Goal: Task Accomplishment & Management: Use online tool/utility

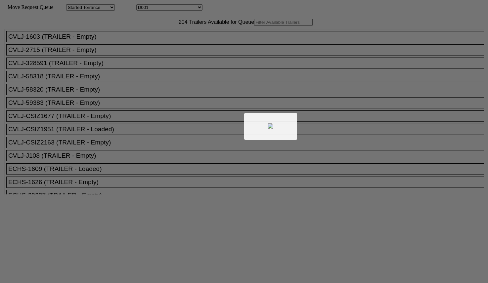
click at [154, 38] on div at bounding box center [244, 141] width 488 height 283
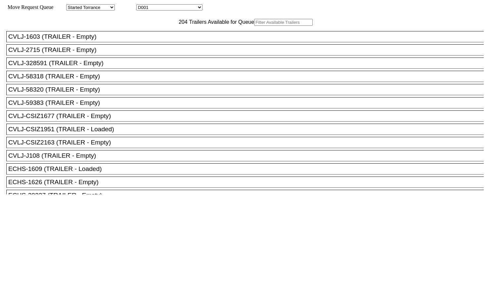
drag, startPoint x: 0, startPoint y: 0, endPoint x: 154, endPoint y: 38, distance: 158.4
click at [254, 26] on input "text" at bounding box center [283, 22] width 59 height 7
paste input "1626"
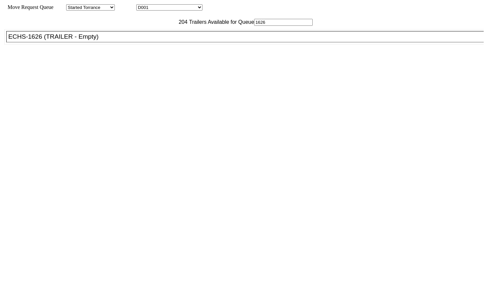
type input "1626"
click at [133, 40] on div "ECHS-1626 (TRAILER - Empty)" at bounding box center [247, 36] width 479 height 7
